Goal: Transaction & Acquisition: Purchase product/service

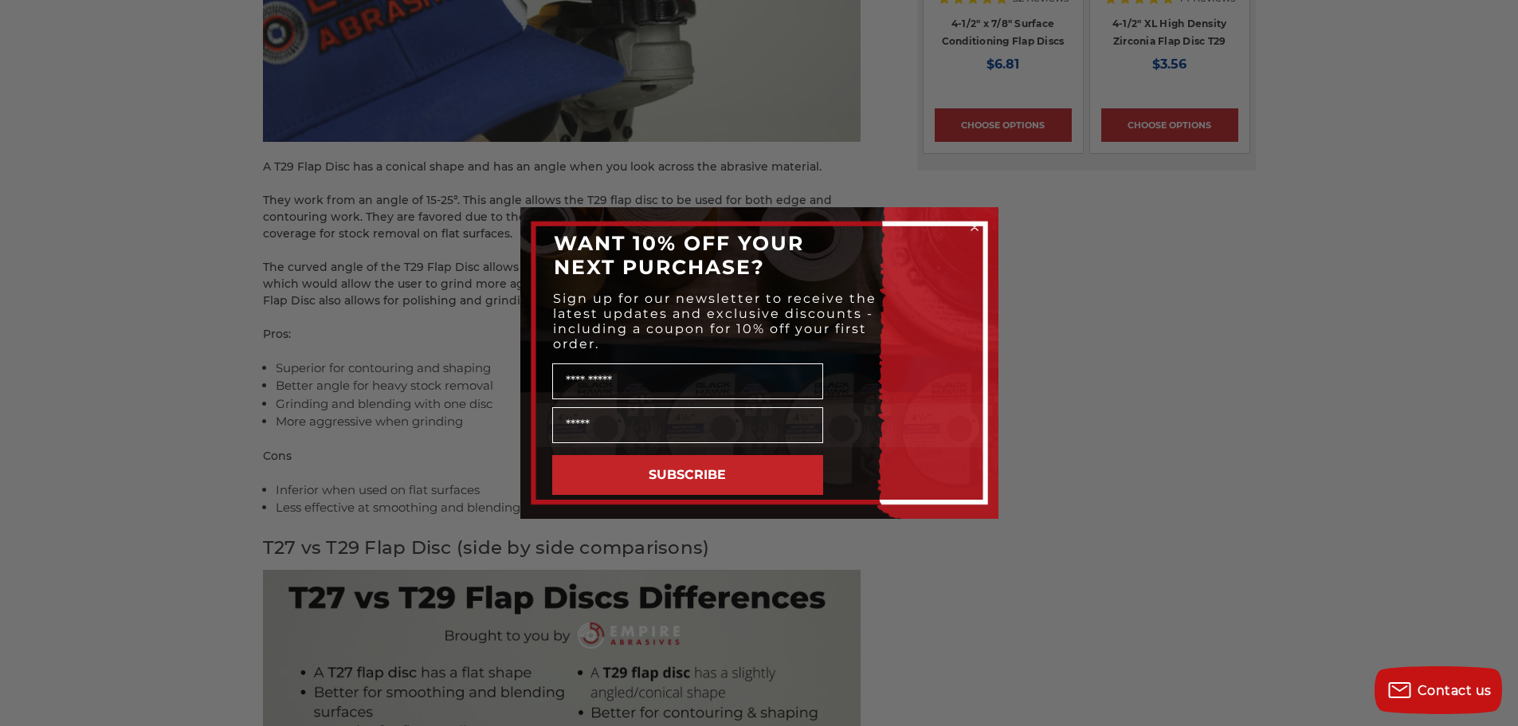
scroll to position [2511, 0]
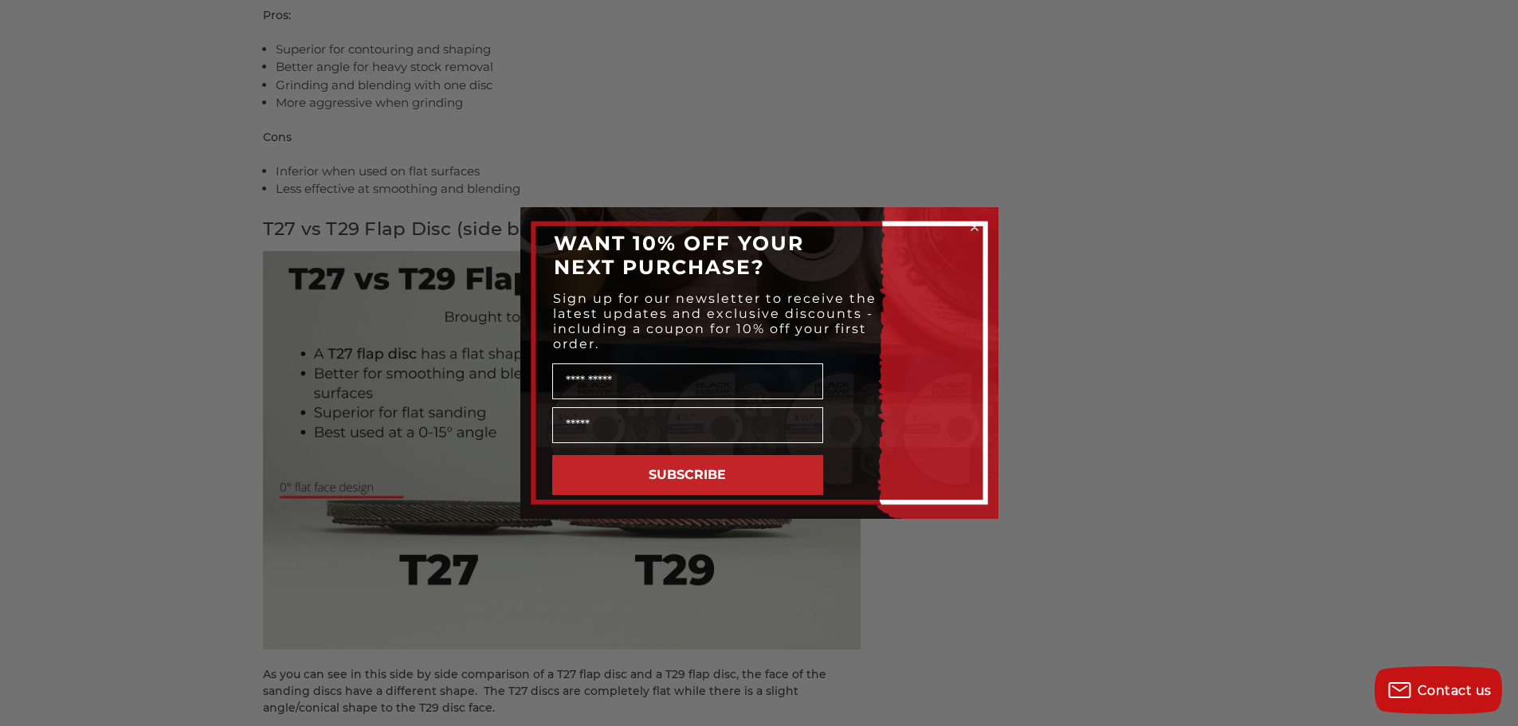
click at [978, 227] on circle "Close dialog" at bounding box center [974, 227] width 15 height 15
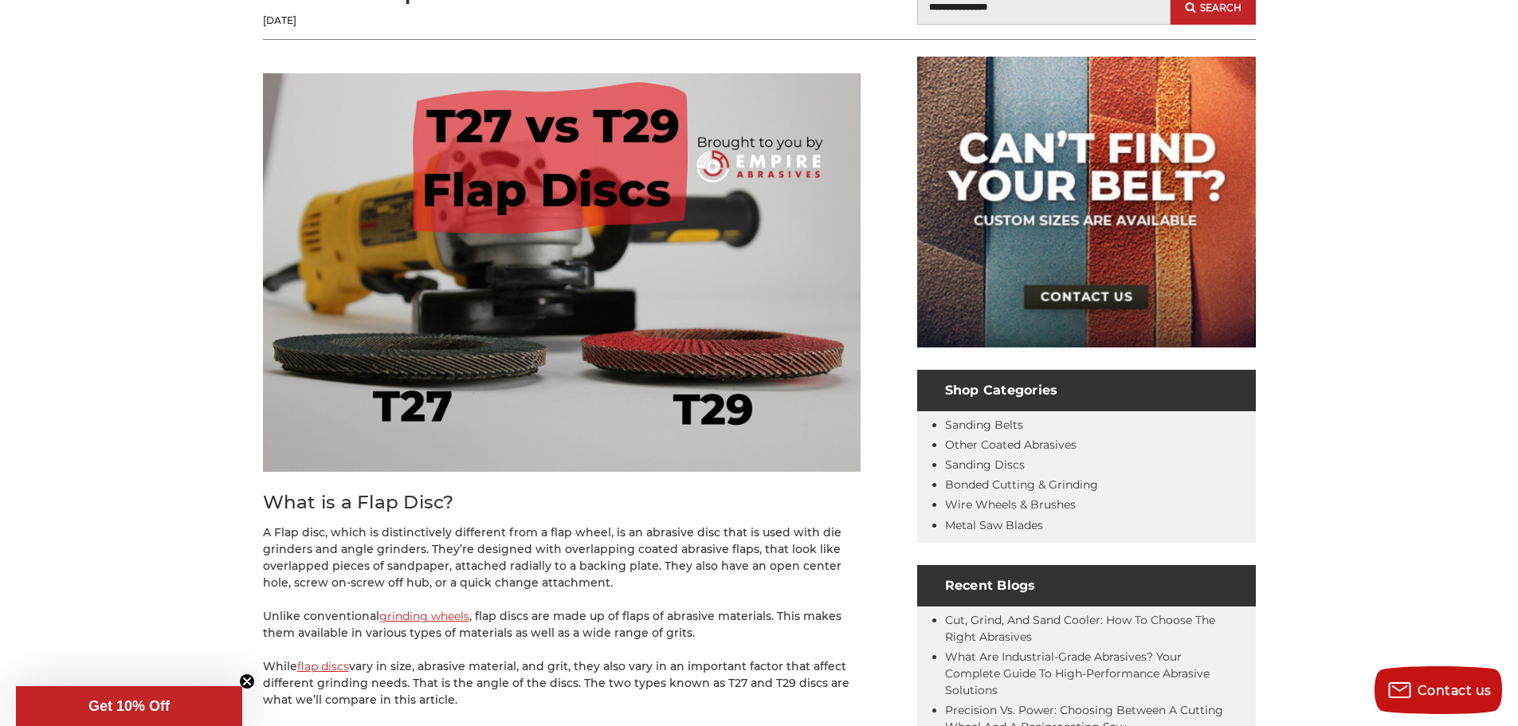
scroll to position [0, 0]
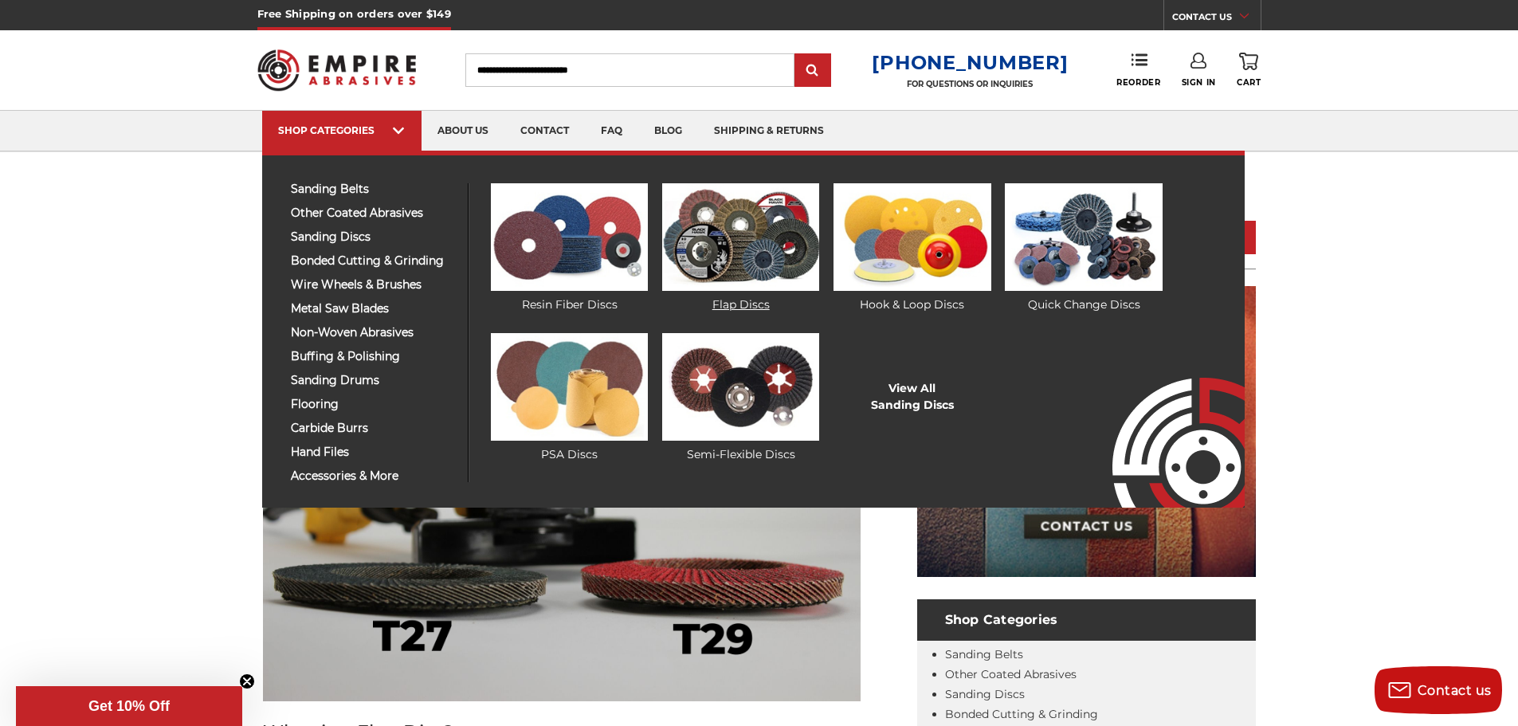
click at [757, 233] on img at bounding box center [740, 237] width 157 height 108
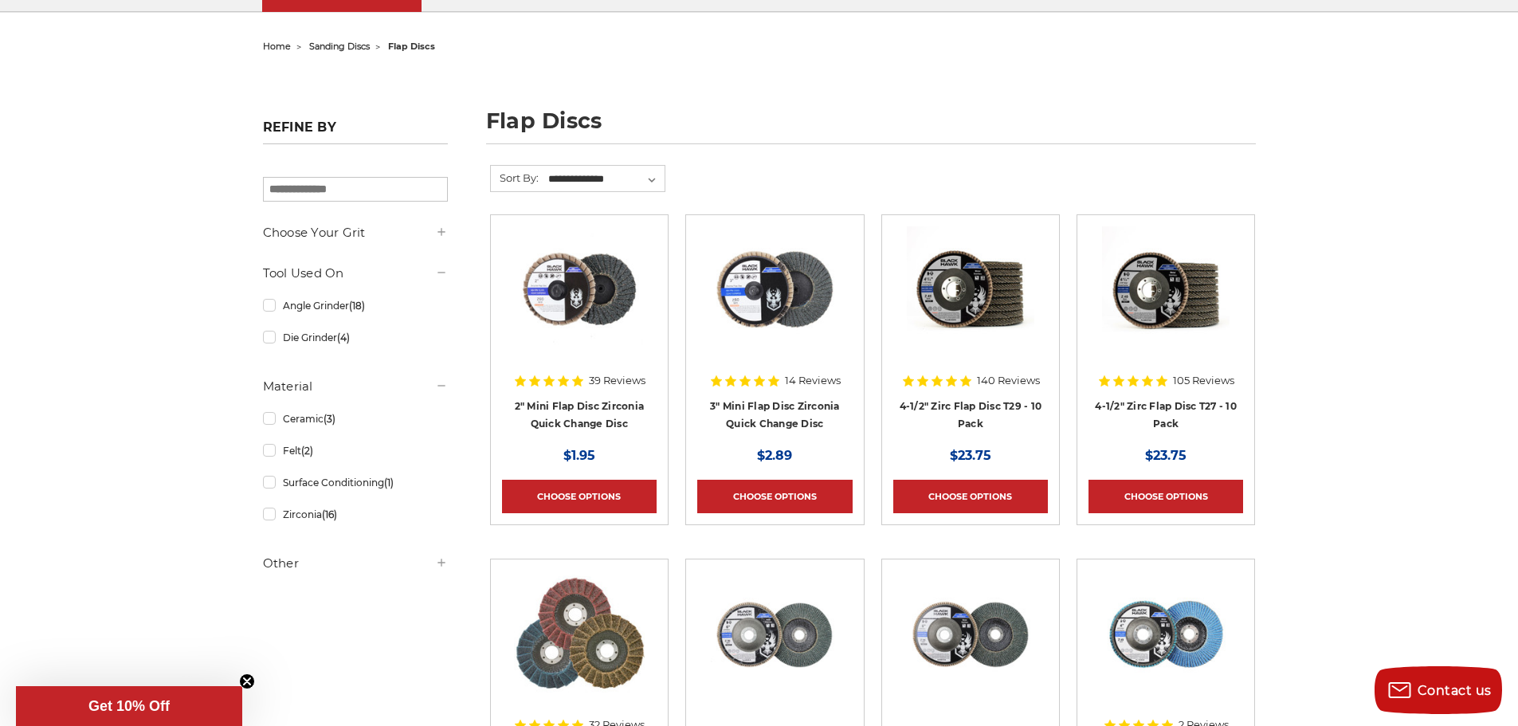
scroll to position [159, 0]
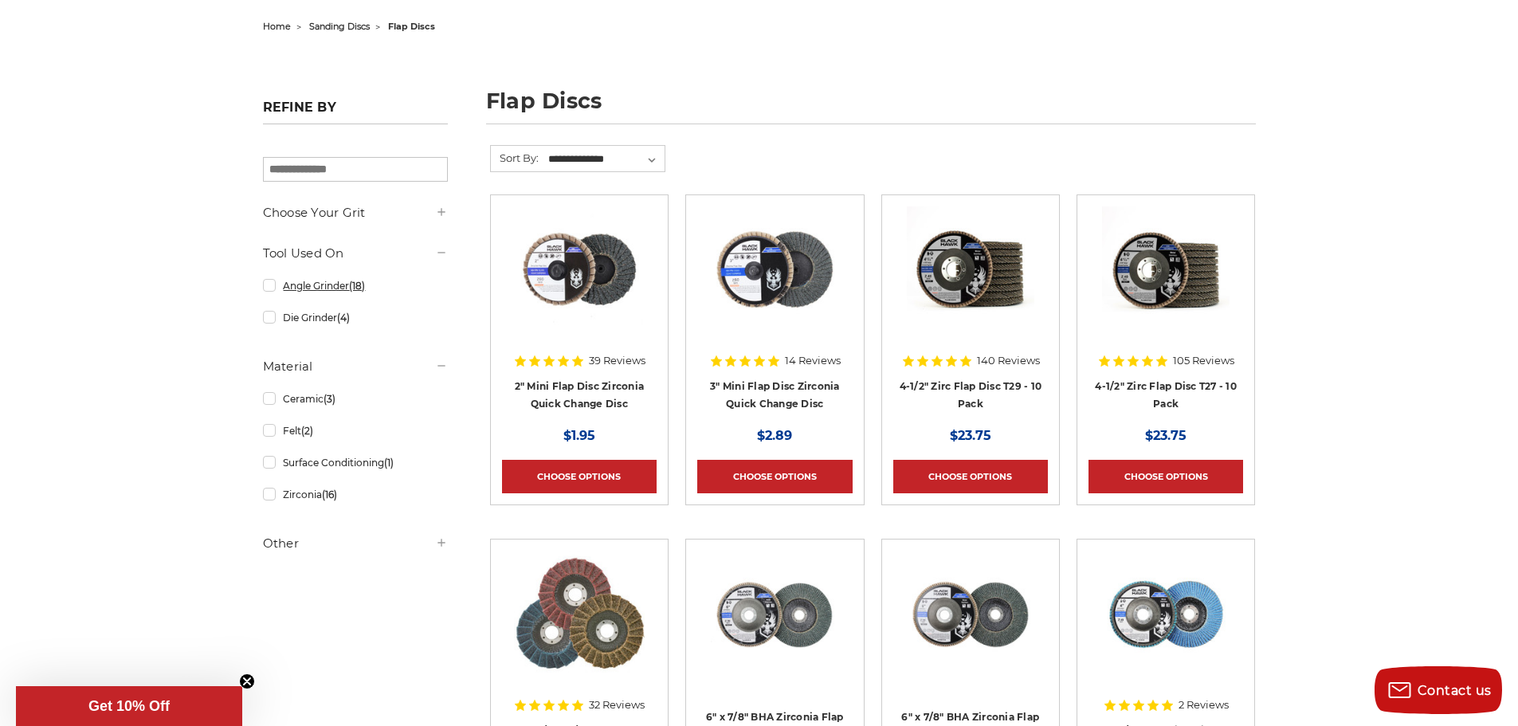
click at [267, 286] on link "Angle Grinder (18)" at bounding box center [355, 286] width 185 height 28
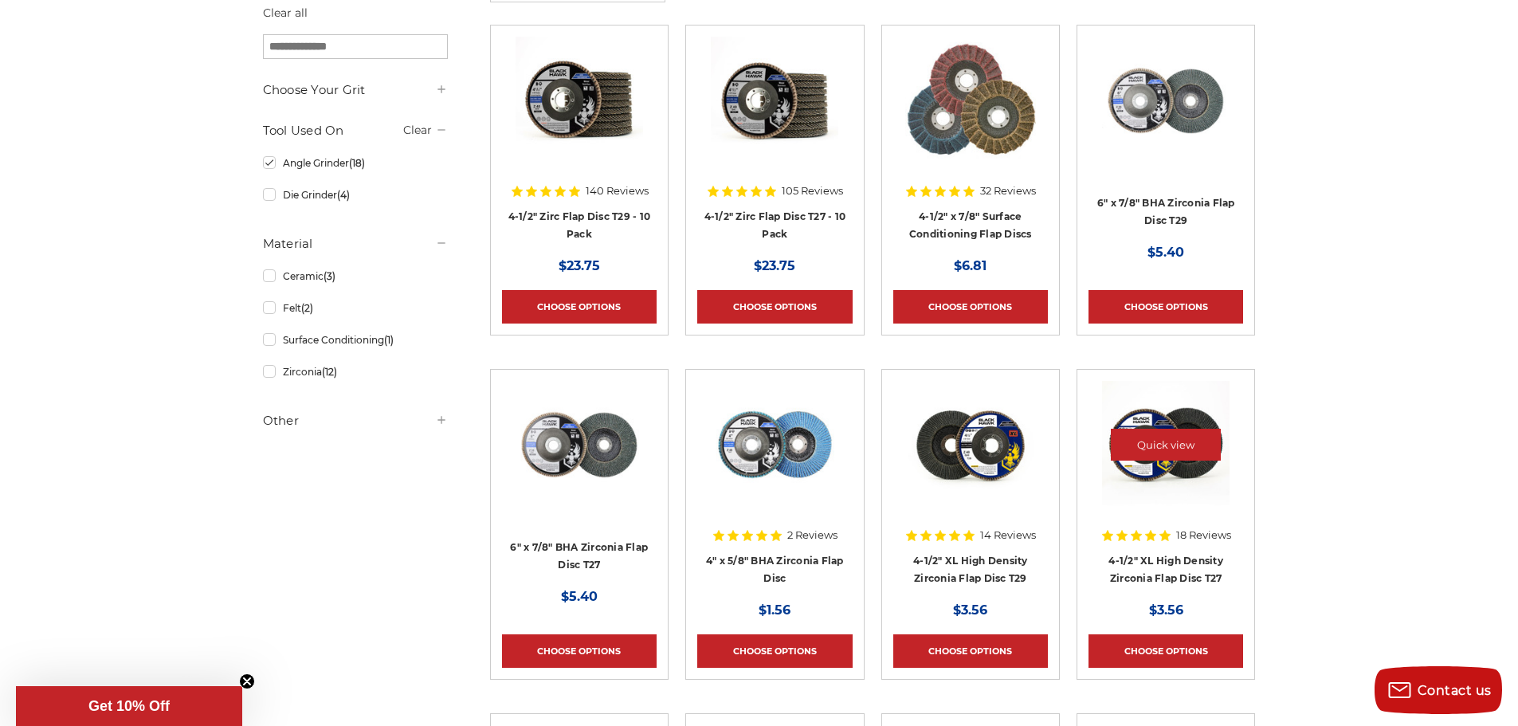
scroll to position [319, 0]
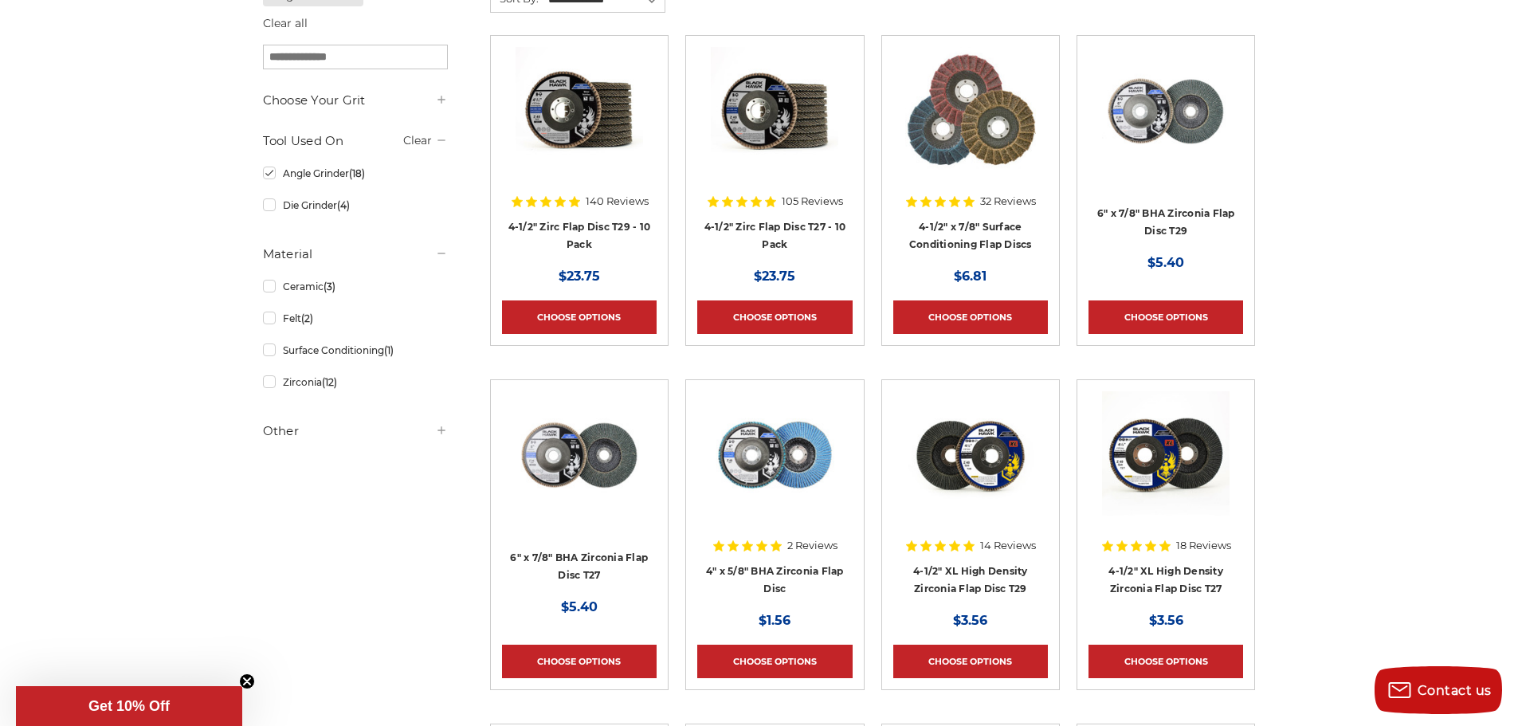
click at [442, 432] on icon at bounding box center [441, 430] width 13 height 13
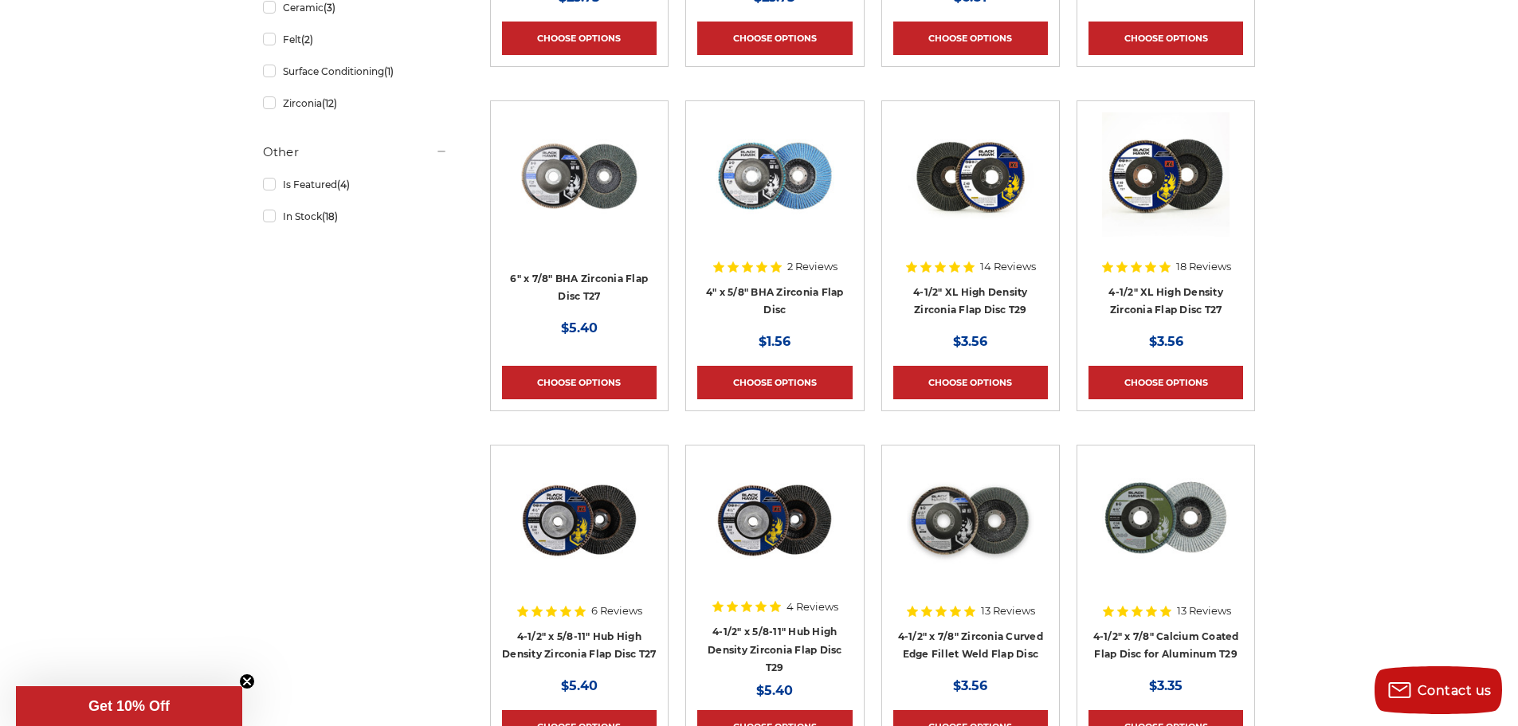
scroll to position [159, 0]
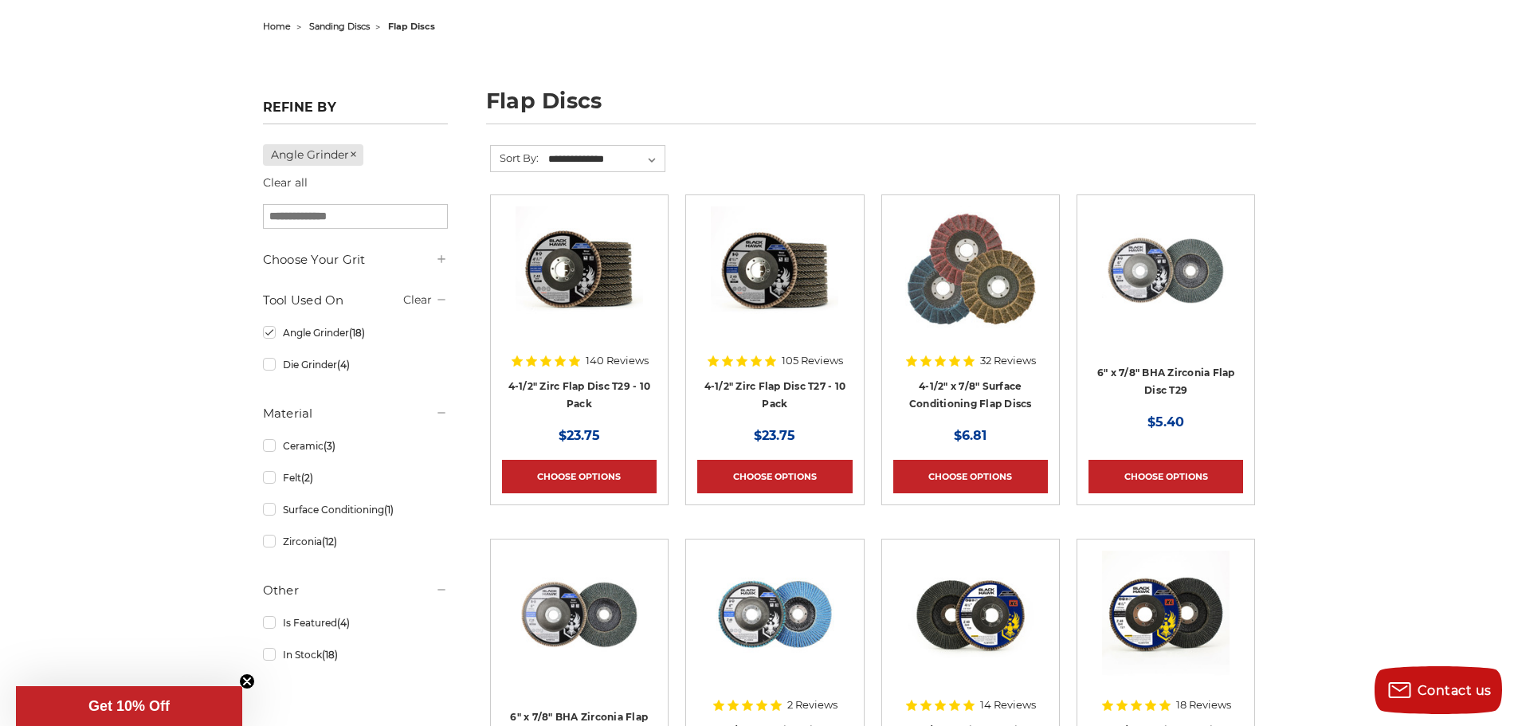
click at [443, 263] on icon at bounding box center [441, 259] width 13 height 13
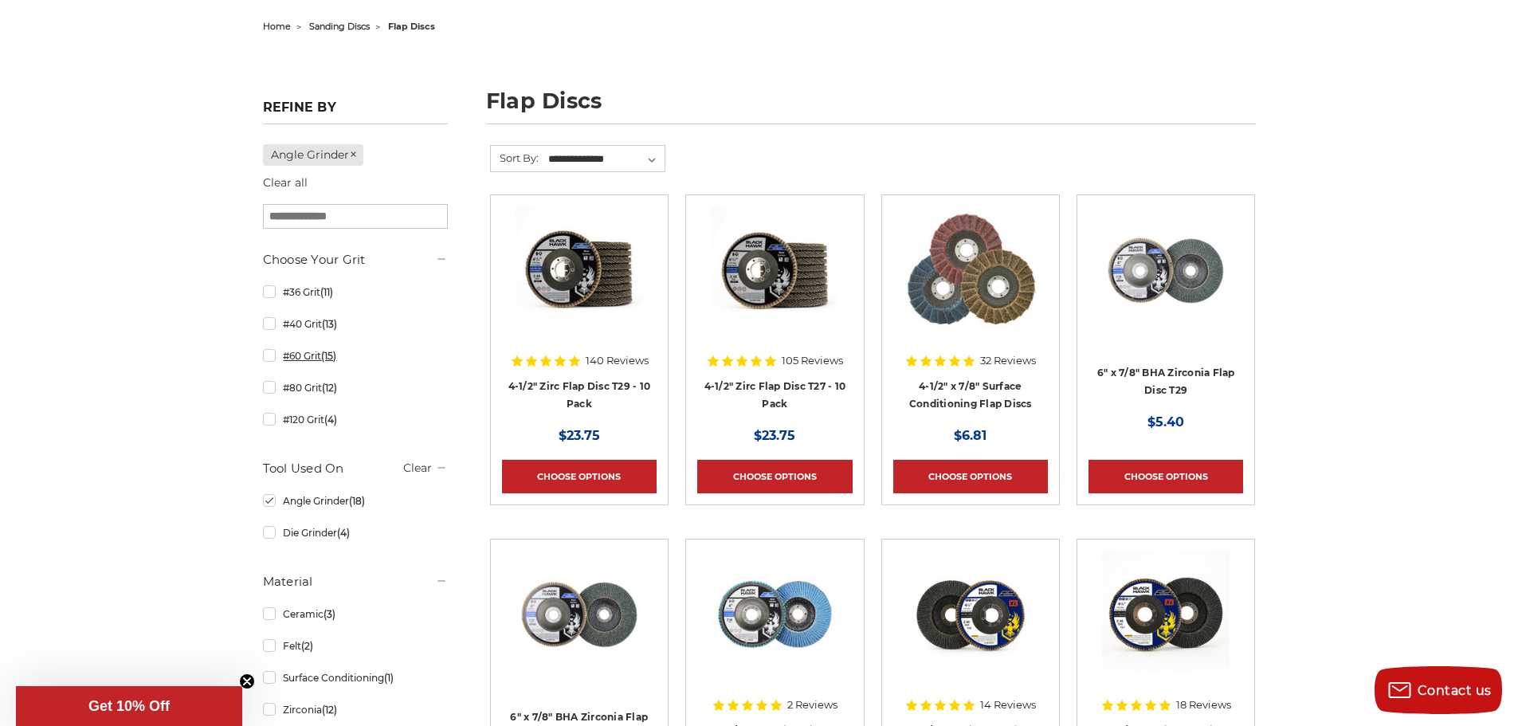
click at [264, 358] on link "#60 Grit (15)" at bounding box center [355, 356] width 185 height 28
